Goal: Navigation & Orientation: Understand site structure

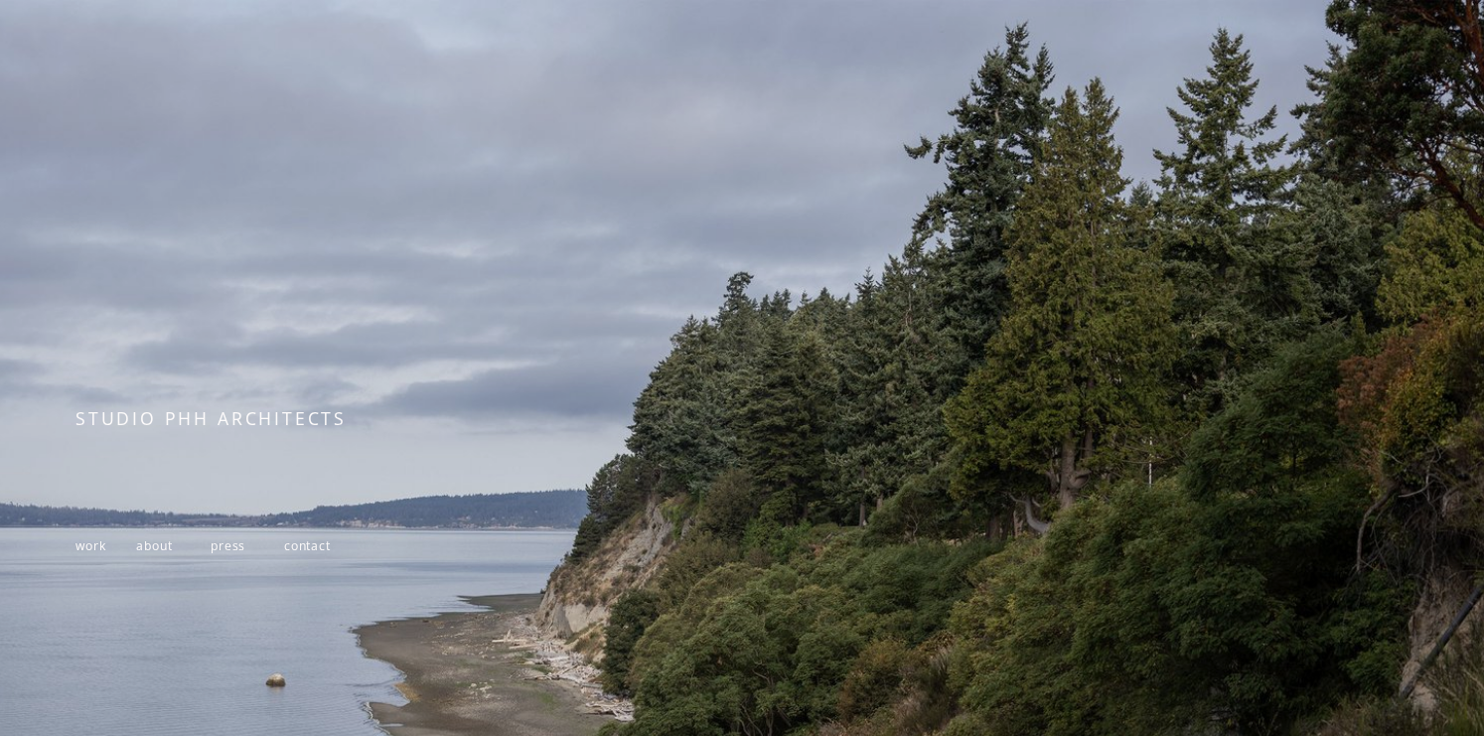
click at [91, 553] on span "work" at bounding box center [90, 545] width 30 height 17
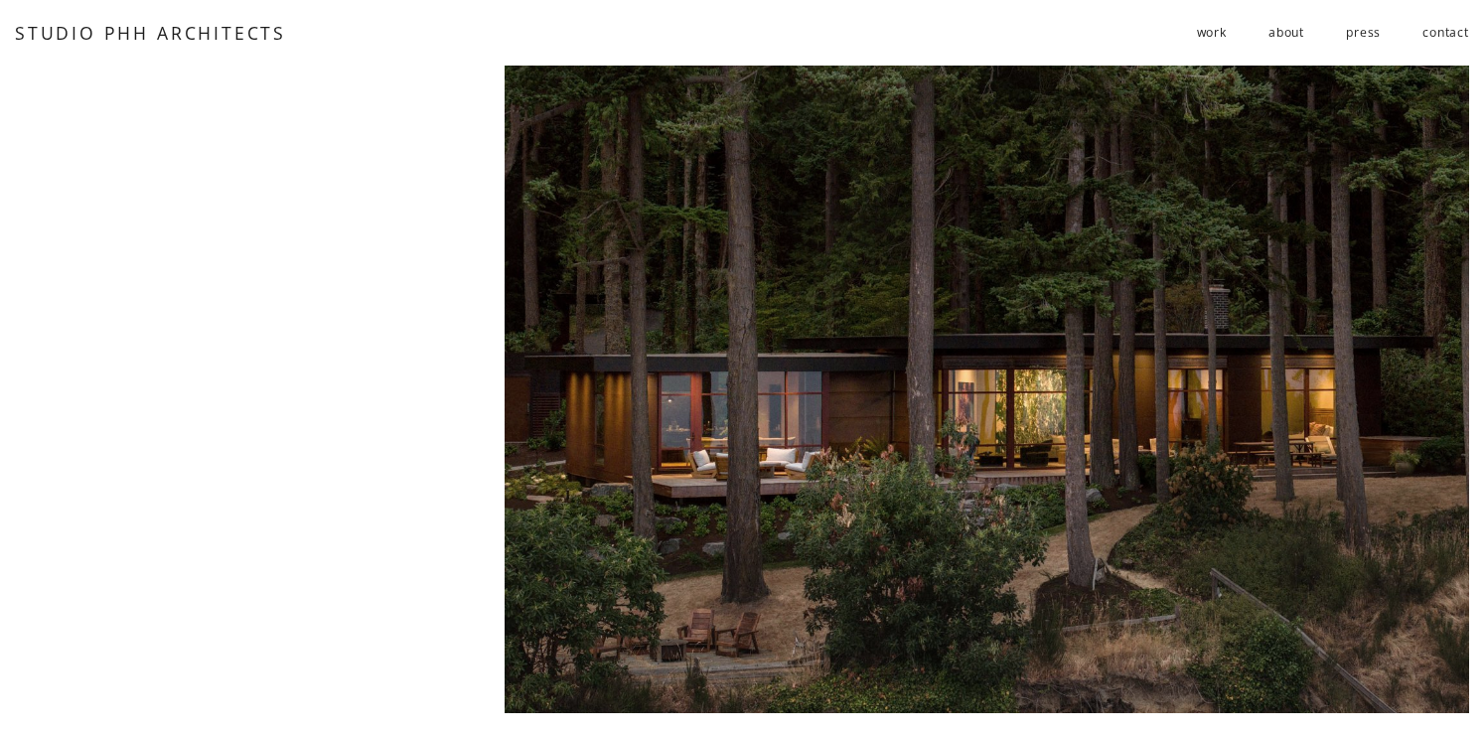
click at [1293, 20] on link "about" at bounding box center [1286, 32] width 36 height 33
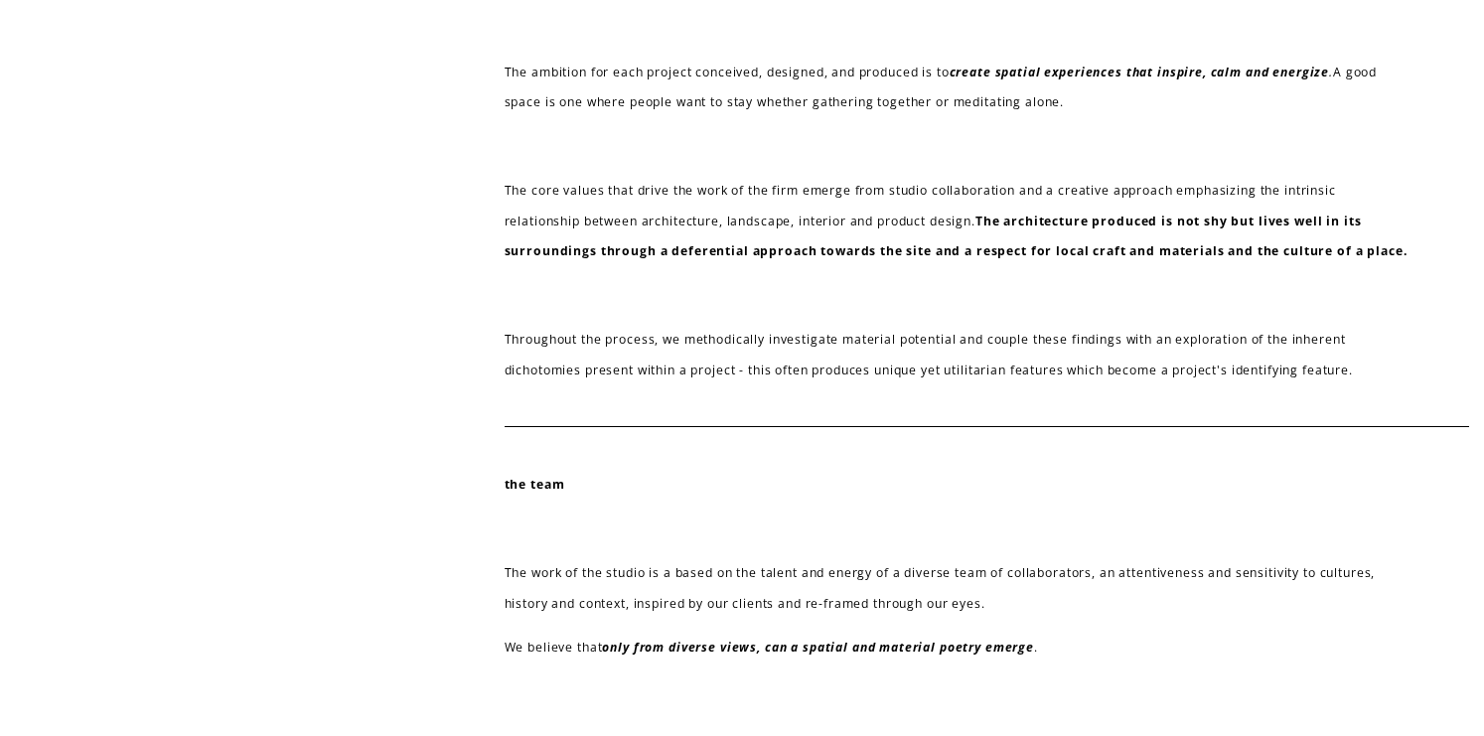
scroll to position [888, 0]
